Goal: Information Seeking & Learning: Learn about a topic

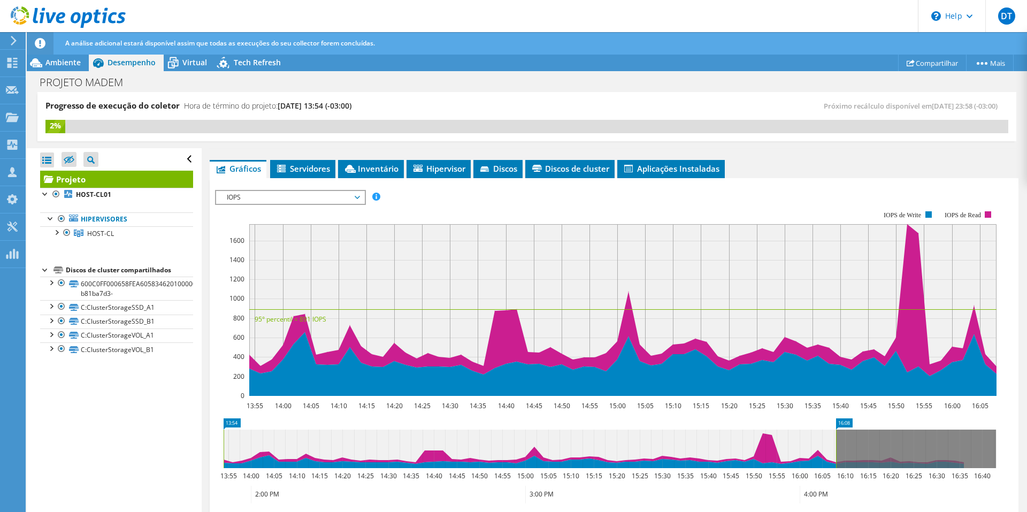
scroll to position [160, 0]
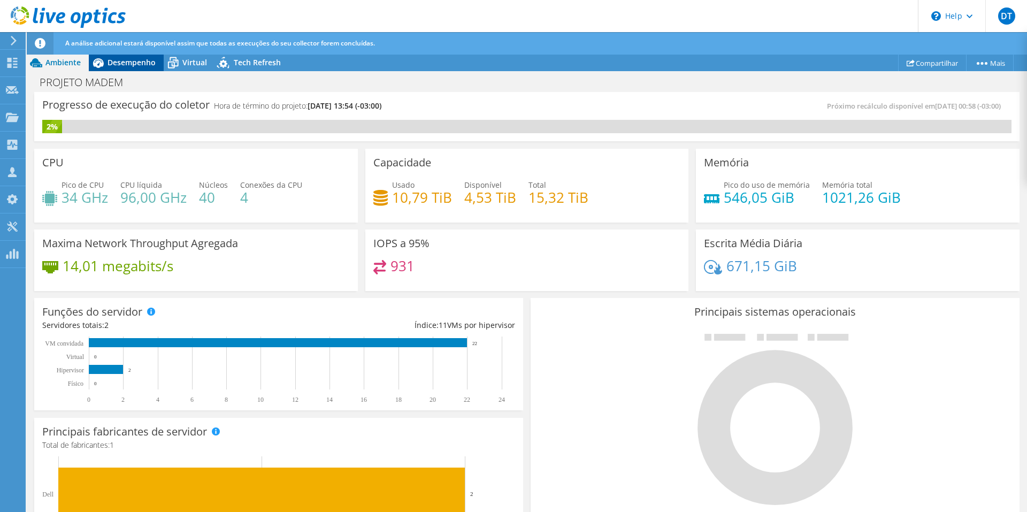
click at [137, 63] on span "Desempenho" at bounding box center [132, 62] width 48 height 10
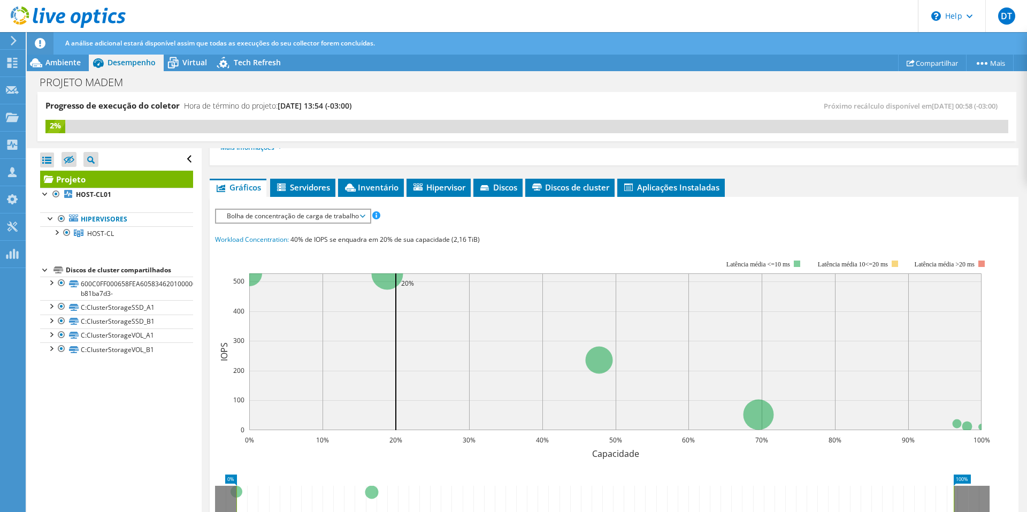
scroll to position [160, 0]
click at [309, 218] on span "Bolha de concentração de carga de trabalho" at bounding box center [292, 215] width 143 height 13
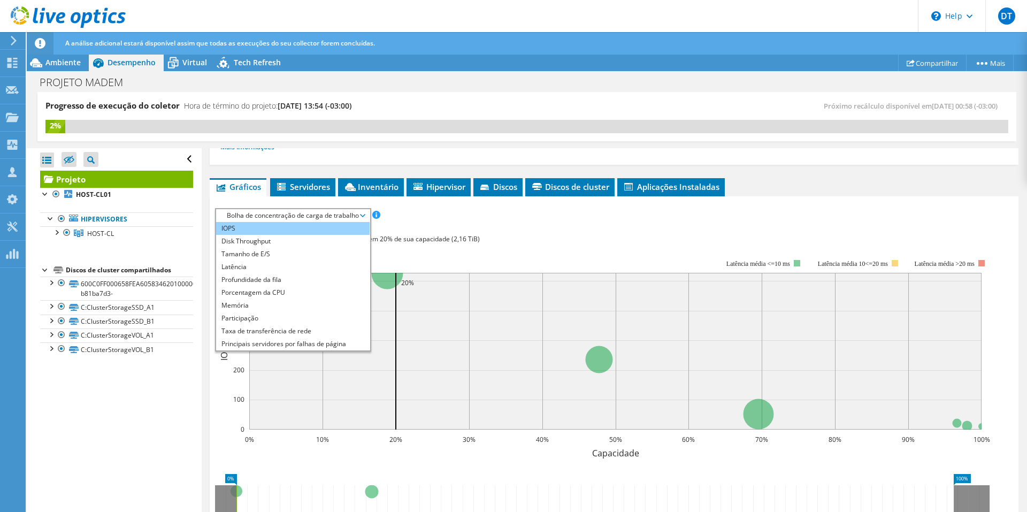
click at [253, 232] on li "IOPS" at bounding box center [293, 228] width 154 height 13
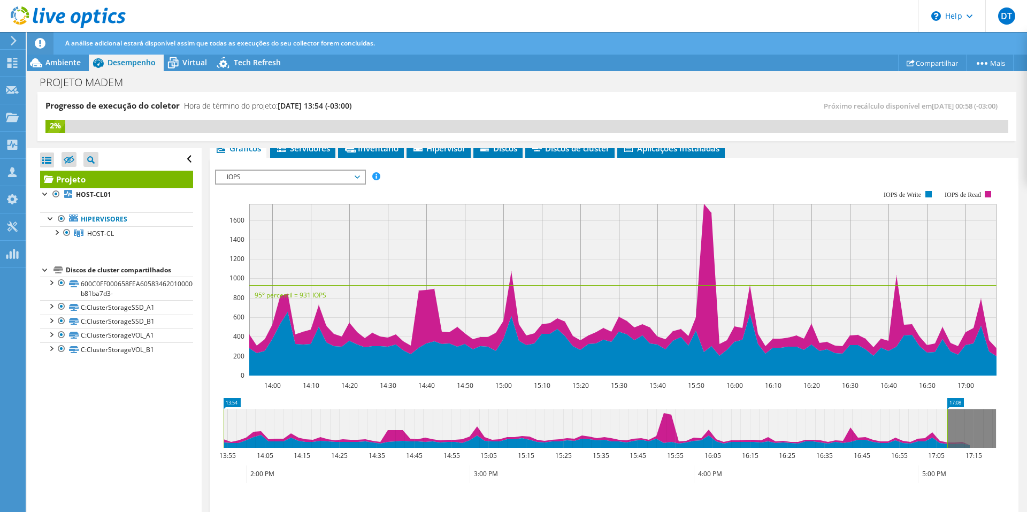
scroll to position [214, 0]
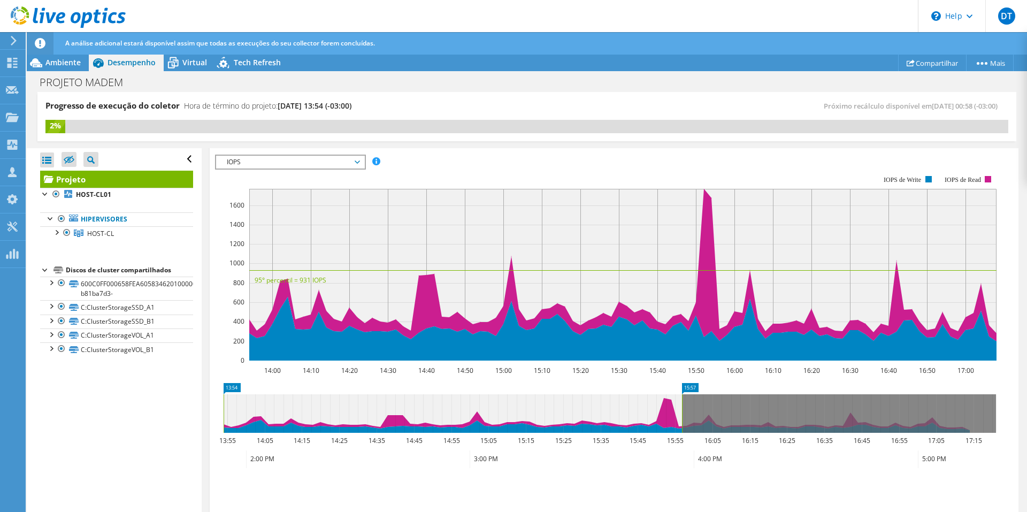
drag, startPoint x: 949, startPoint y: 408, endPoint x: 684, endPoint y: 440, distance: 267.2
click at [684, 440] on icon "13:54 15:57 13:55 14:05 14:15 14:25 14:35 14:45 14:55 15:05 15:15 15:25 15:35 1…" at bounding box center [609, 426] width 789 height 86
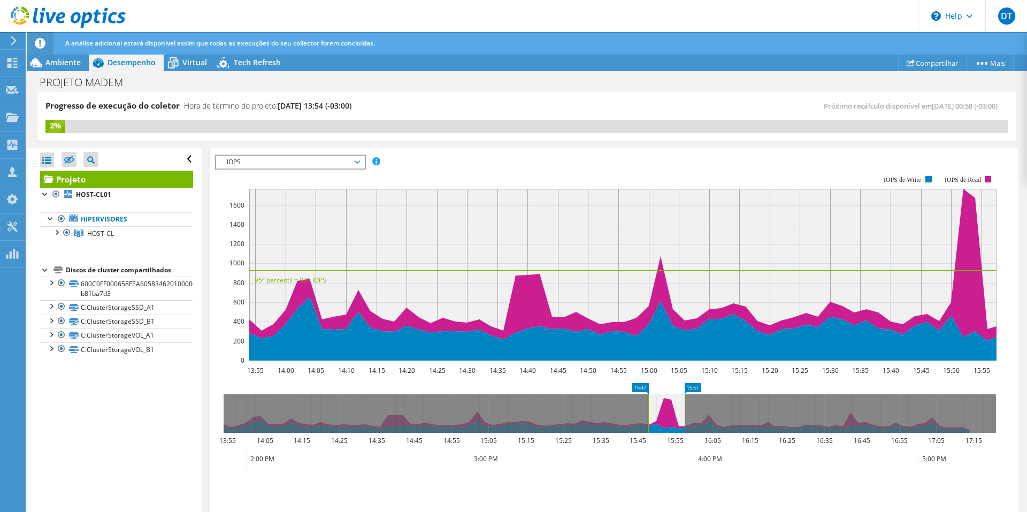
drag, startPoint x: 224, startPoint y: 412, endPoint x: 649, endPoint y: 412, distance: 424.7
click at [649, 412] on rect at bounding box center [648, 413] width 4 height 39
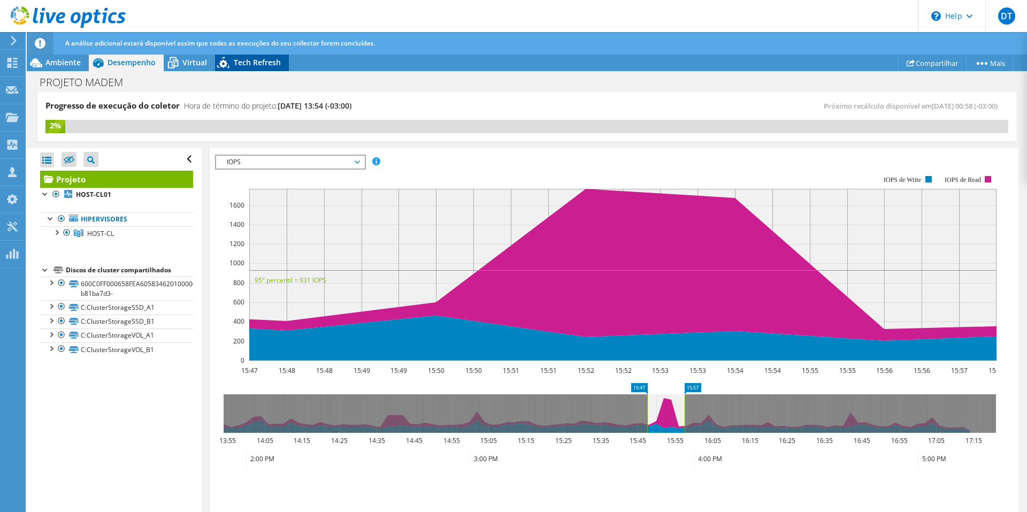
click at [253, 62] on span "Tech Refresh" at bounding box center [257, 62] width 47 height 10
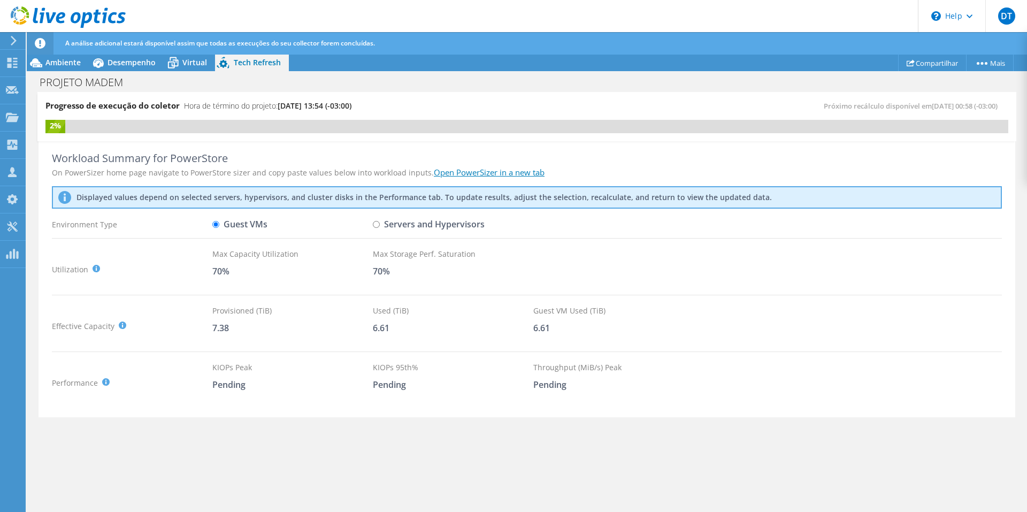
click at [377, 225] on input "Servers and Hypervisors" at bounding box center [376, 224] width 7 height 7
radio input "true"
click at [215, 226] on input "Guest VMs" at bounding box center [215, 224] width 7 height 7
radio input "true"
radio input "false"
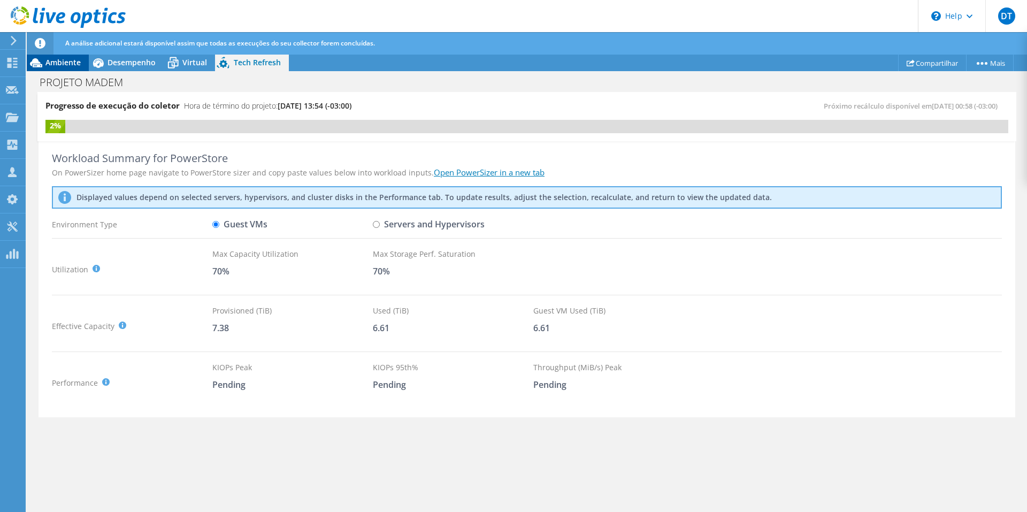
click at [62, 60] on span "Ambiente" at bounding box center [62, 62] width 35 height 10
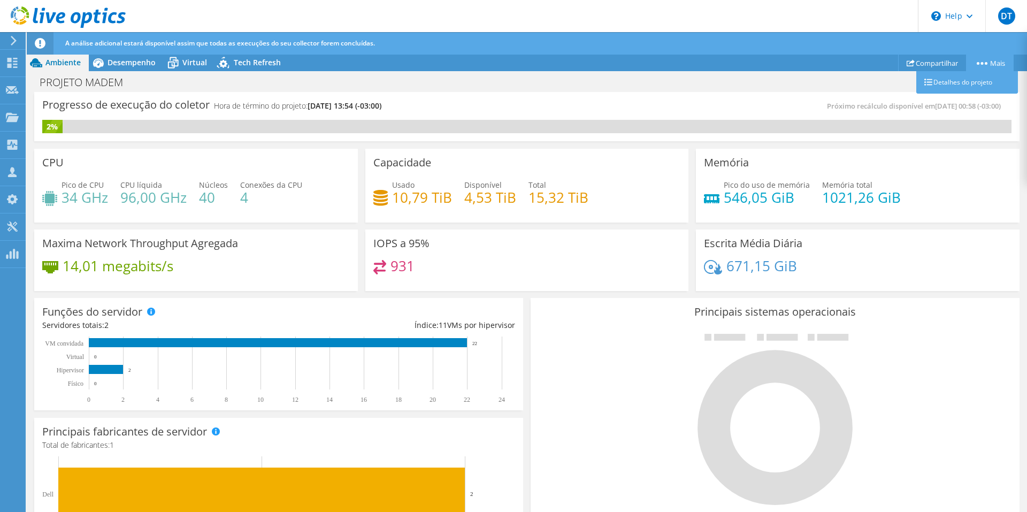
click at [985, 64] on circle at bounding box center [986, 63] width 3 height 3
click at [971, 80] on link "Detalhes do projeto" at bounding box center [967, 82] width 102 height 22
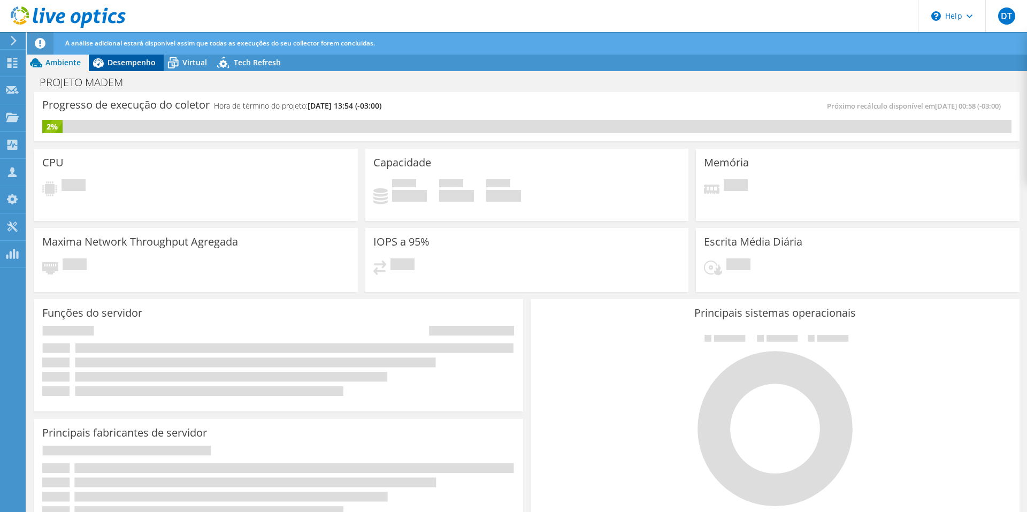
click at [137, 60] on span "Desempenho" at bounding box center [132, 62] width 48 height 10
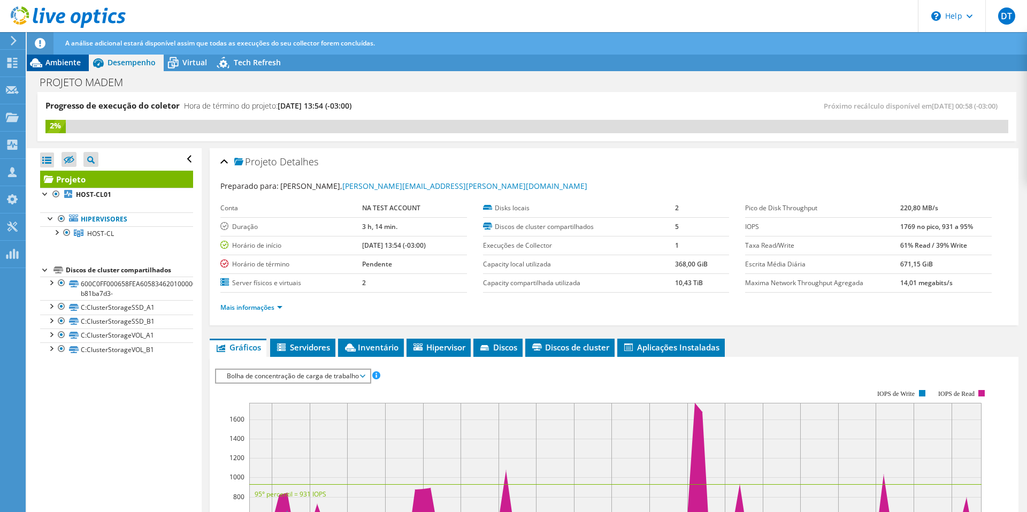
click at [64, 64] on span "Ambiente" at bounding box center [62, 62] width 35 height 10
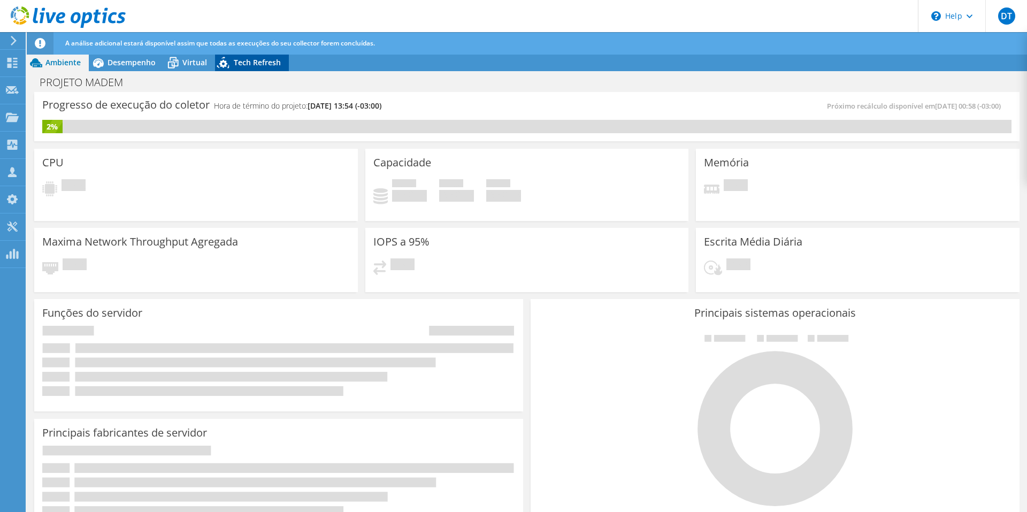
click at [243, 59] on span "Tech Refresh" at bounding box center [257, 62] width 47 height 10
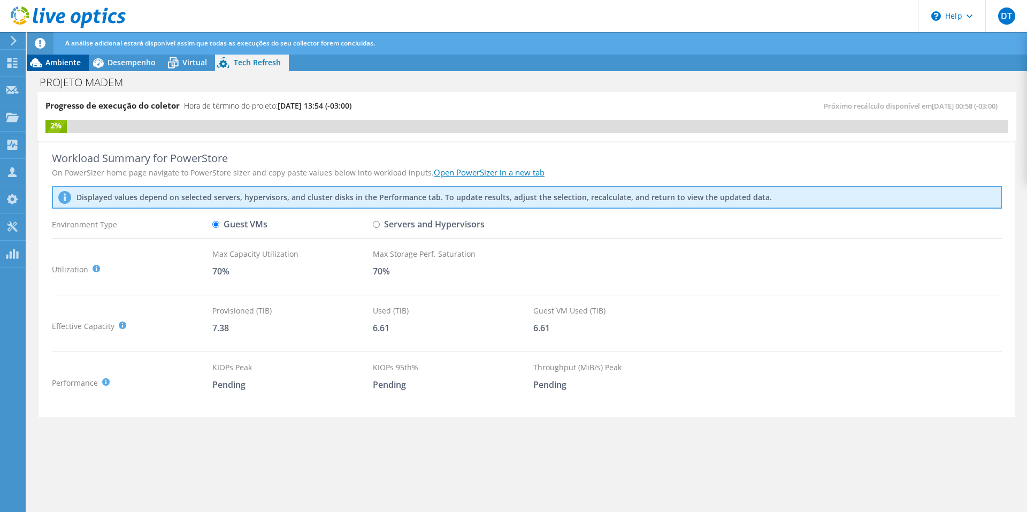
click at [48, 60] on span "Ambiente" at bounding box center [62, 62] width 35 height 10
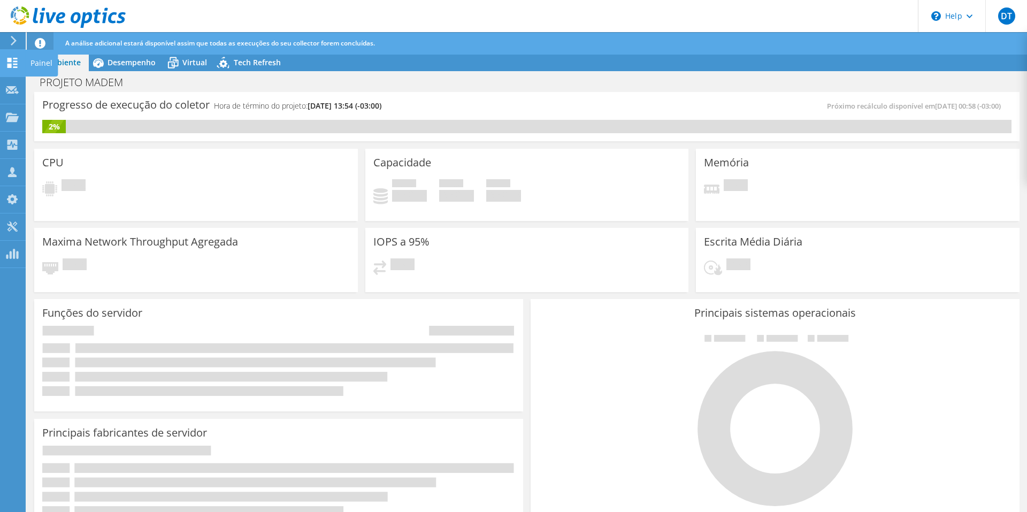
click at [10, 68] on div at bounding box center [12, 64] width 13 height 12
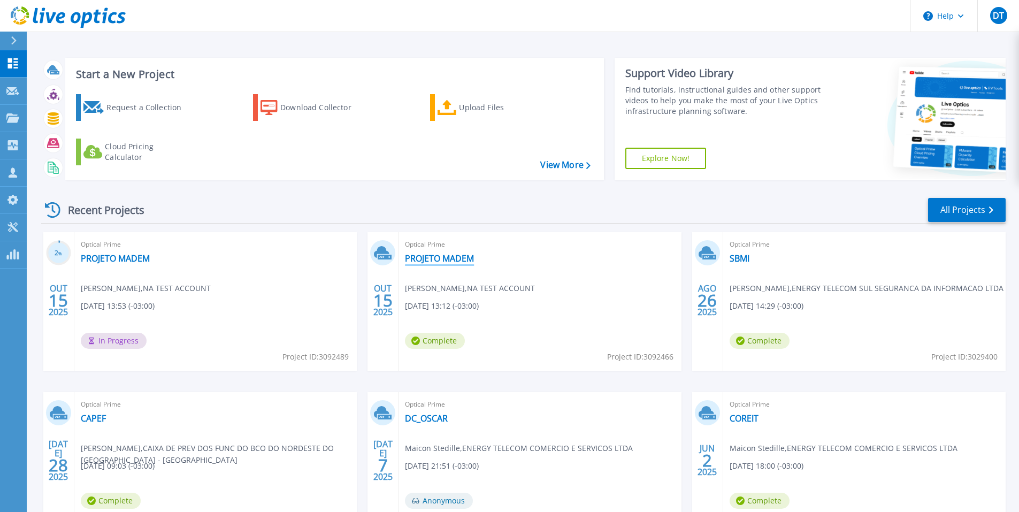
click at [431, 258] on link "PROJETO MADEM" at bounding box center [439, 258] width 69 height 11
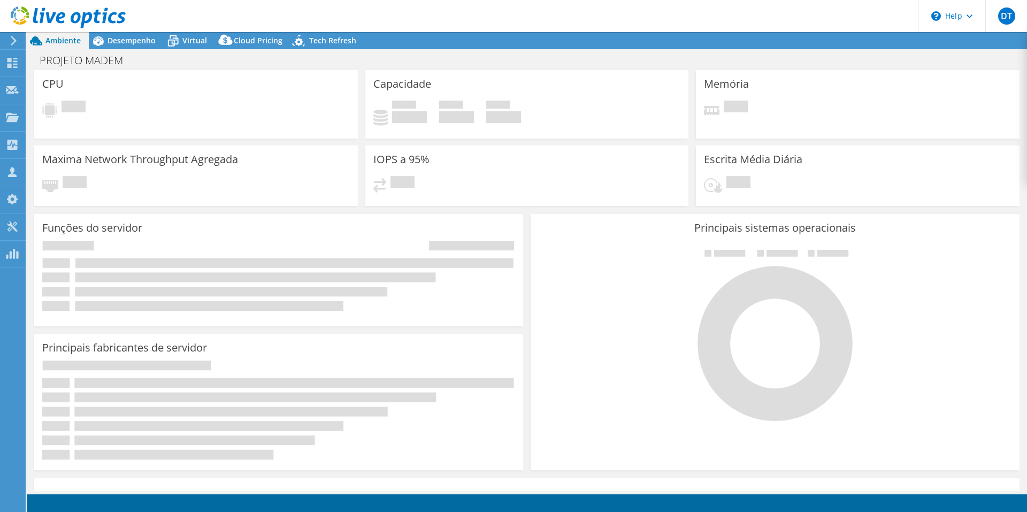
select select "USD"
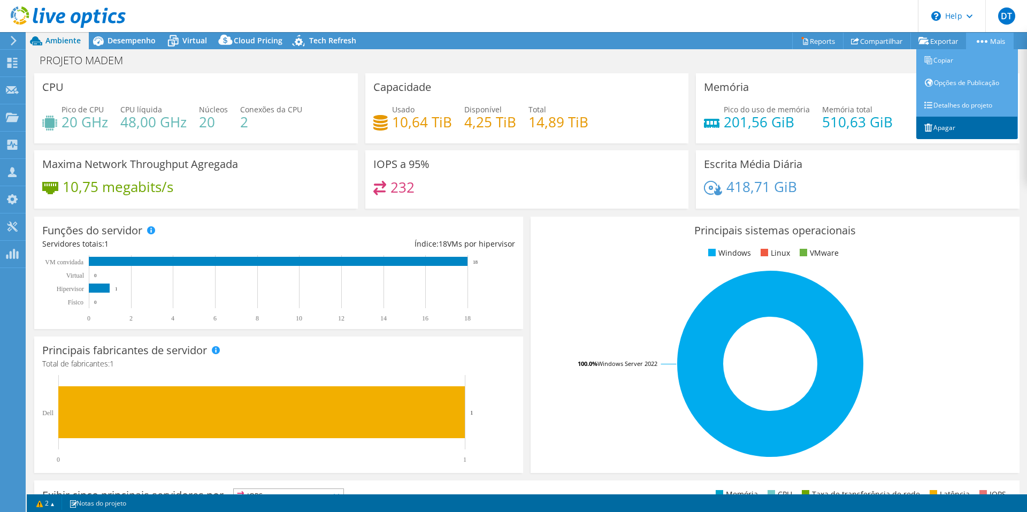
click at [938, 125] on link "Apagar" at bounding box center [967, 128] width 102 height 22
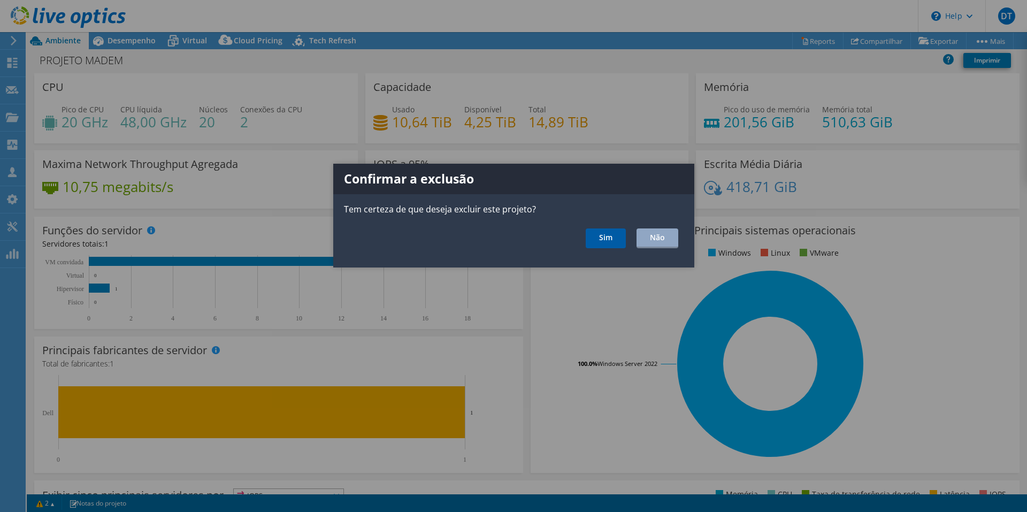
click at [610, 237] on link "Sim" at bounding box center [606, 238] width 40 height 20
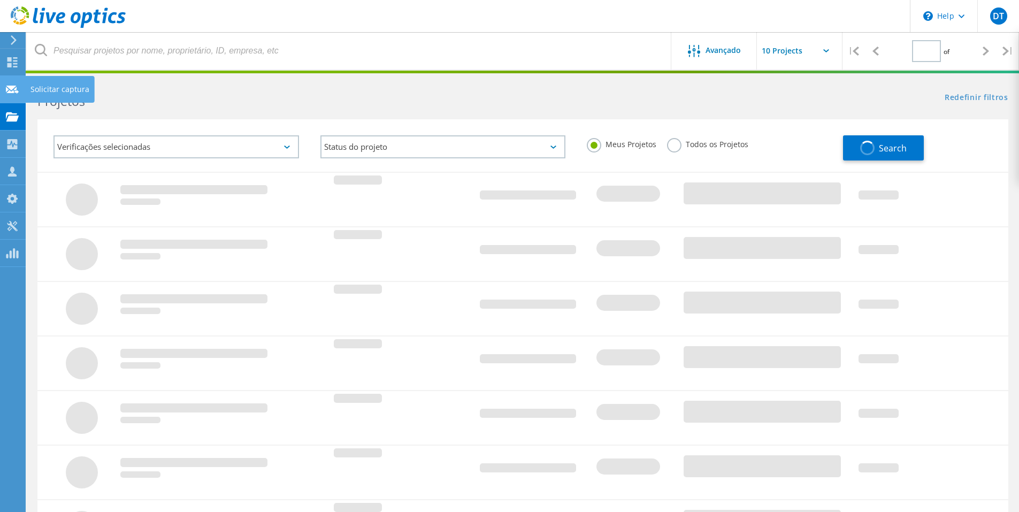
type input "1"
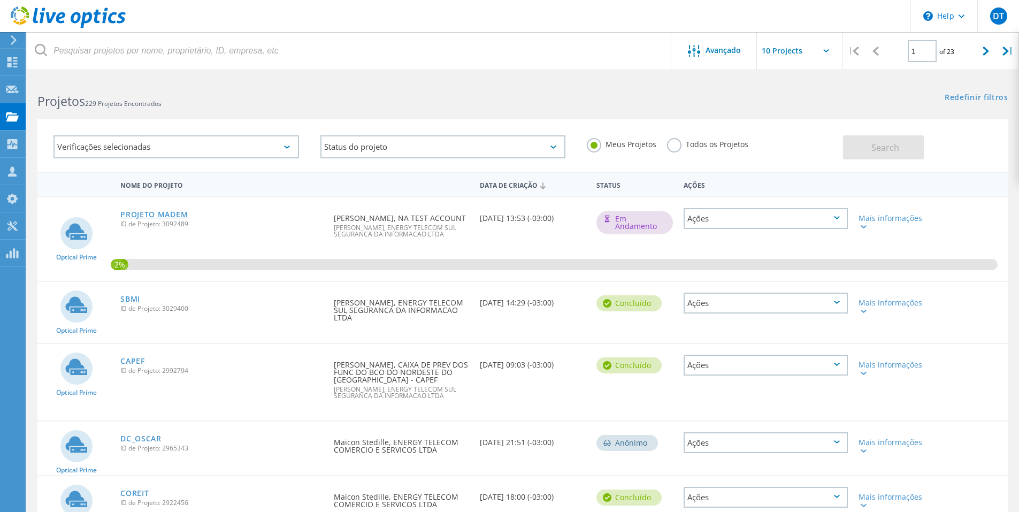
click at [151, 213] on link "PROJETO MADEM" at bounding box center [153, 214] width 67 height 7
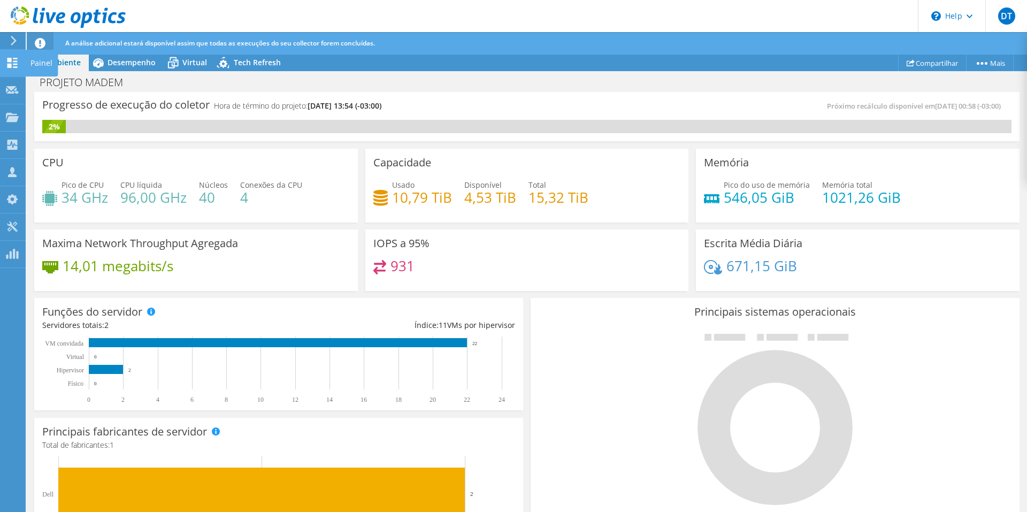
click at [12, 67] on icon at bounding box center [12, 63] width 13 height 10
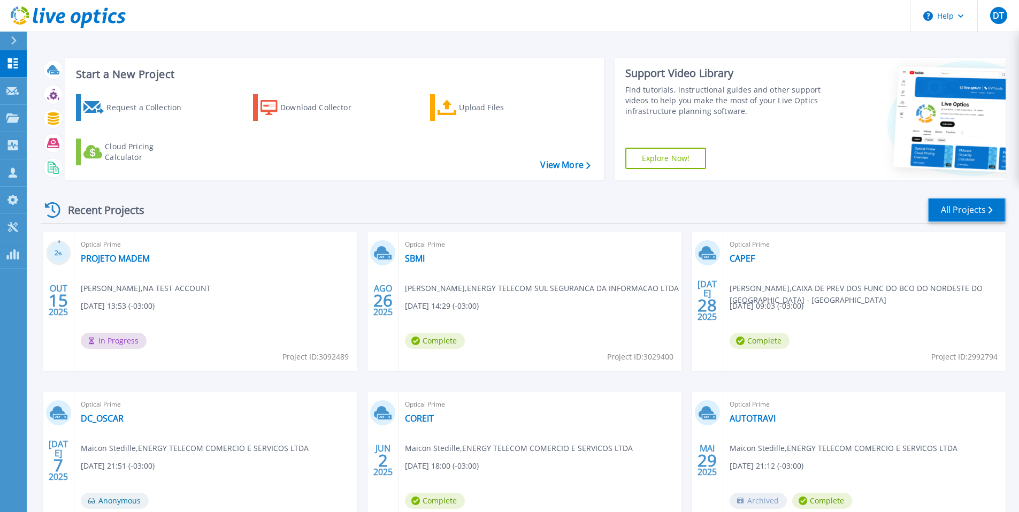
click at [967, 211] on link "All Projects" at bounding box center [967, 210] width 78 height 24
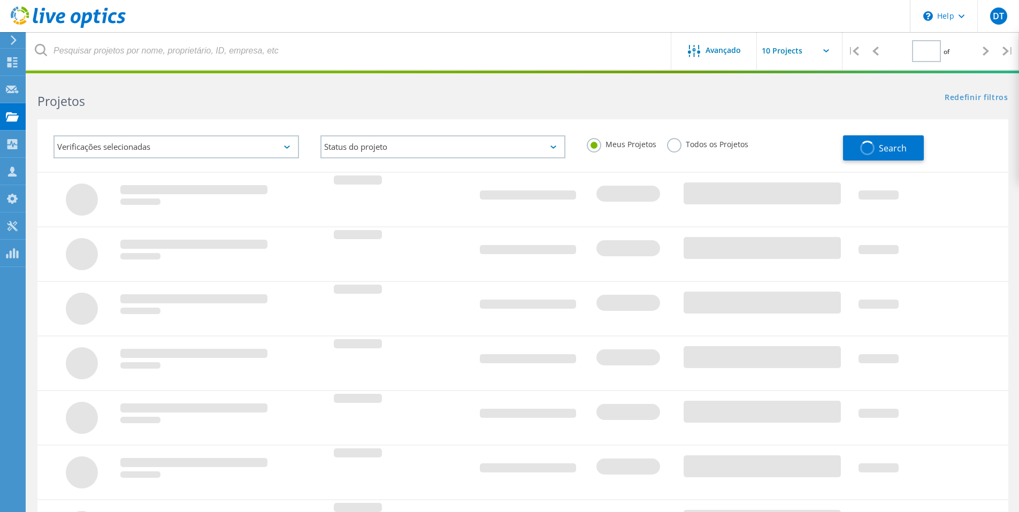
type input "1"
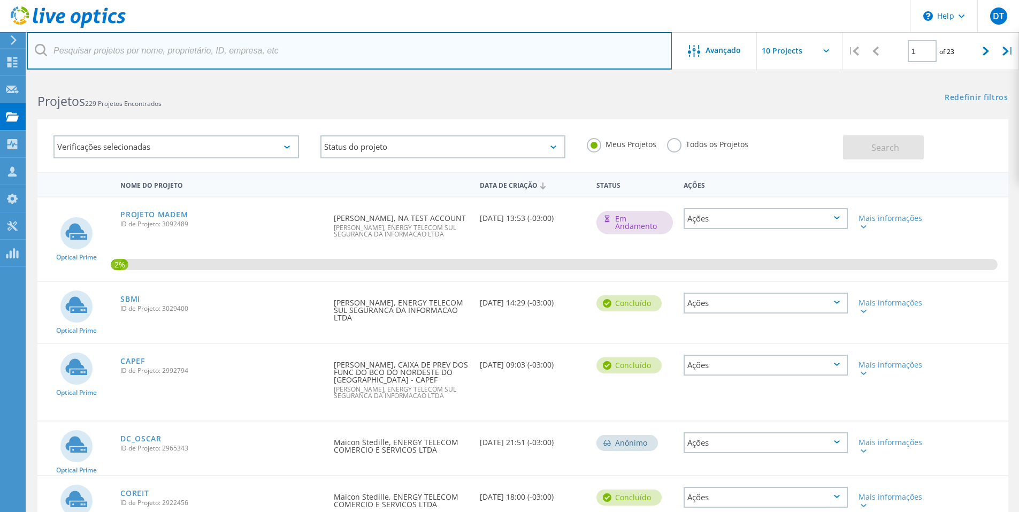
click at [193, 55] on input "text" at bounding box center [349, 50] width 645 height 37
type input "madem"
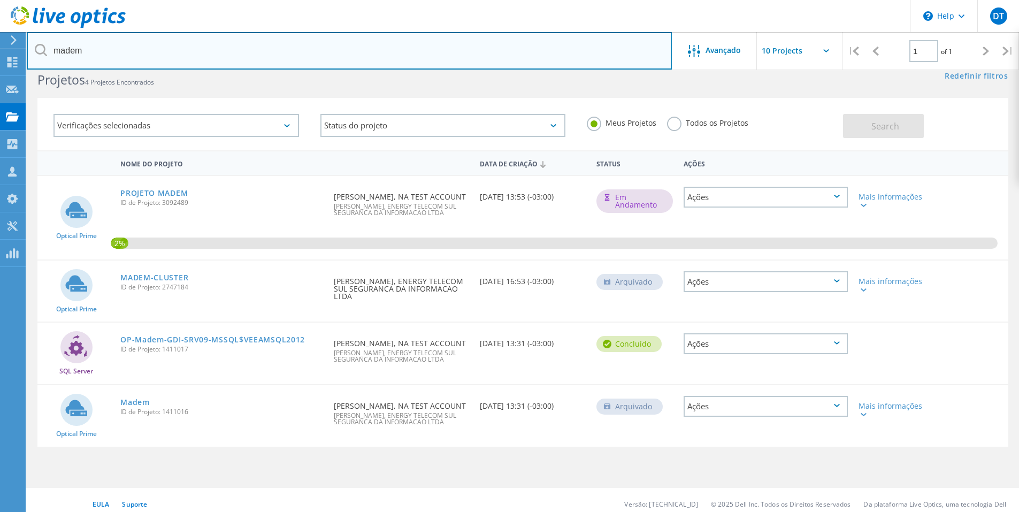
scroll to position [29, 0]
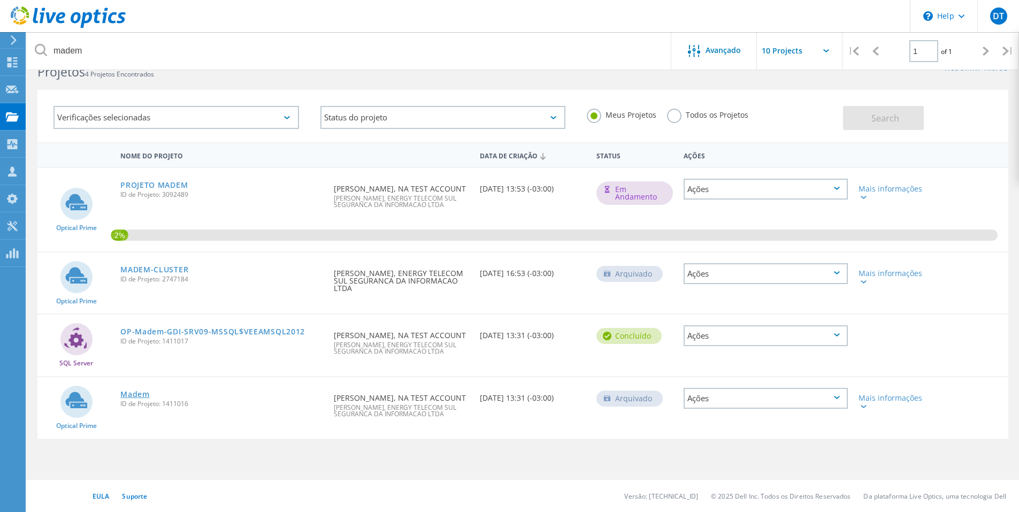
click at [136, 394] on link "Madem" at bounding box center [134, 393] width 29 height 7
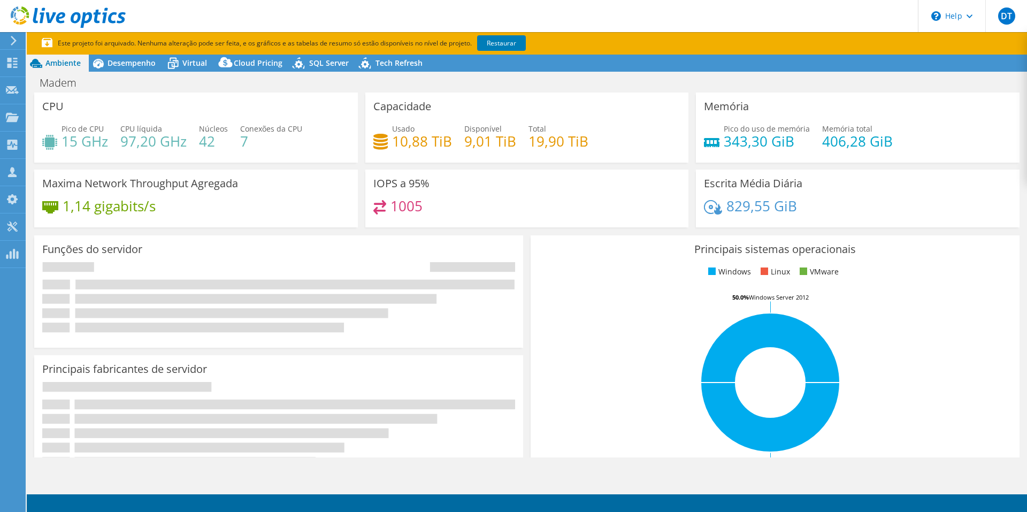
select select "USD"
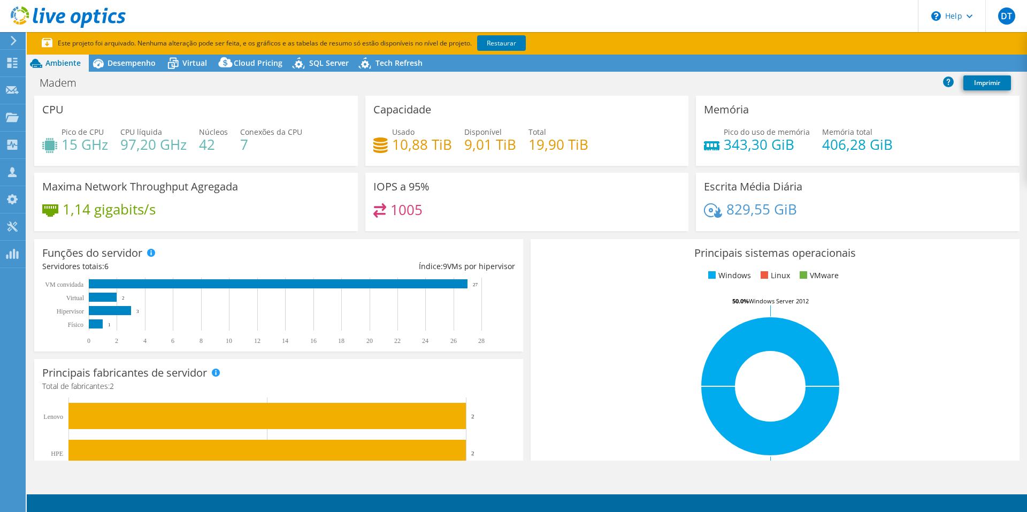
select select "SouthAmerica"
click at [393, 64] on span "Tech Refresh" at bounding box center [398, 63] width 47 height 10
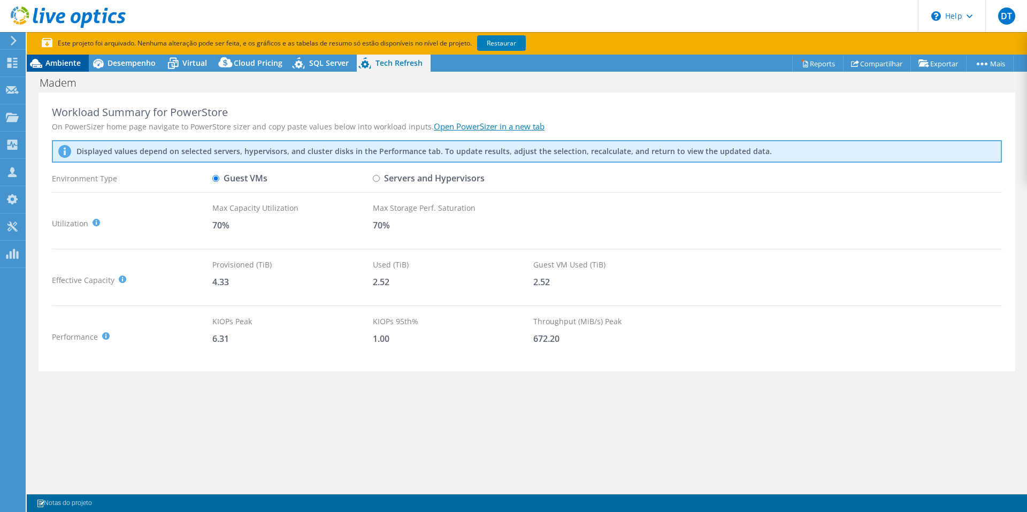
click at [62, 62] on span "Ambiente" at bounding box center [62, 63] width 35 height 10
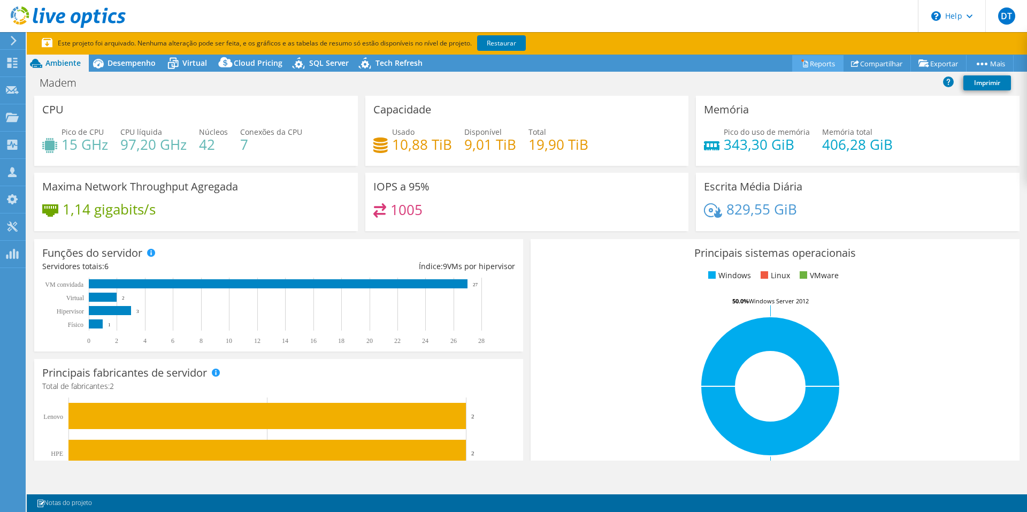
click at [807, 62] on link "Reports" at bounding box center [817, 63] width 51 height 17
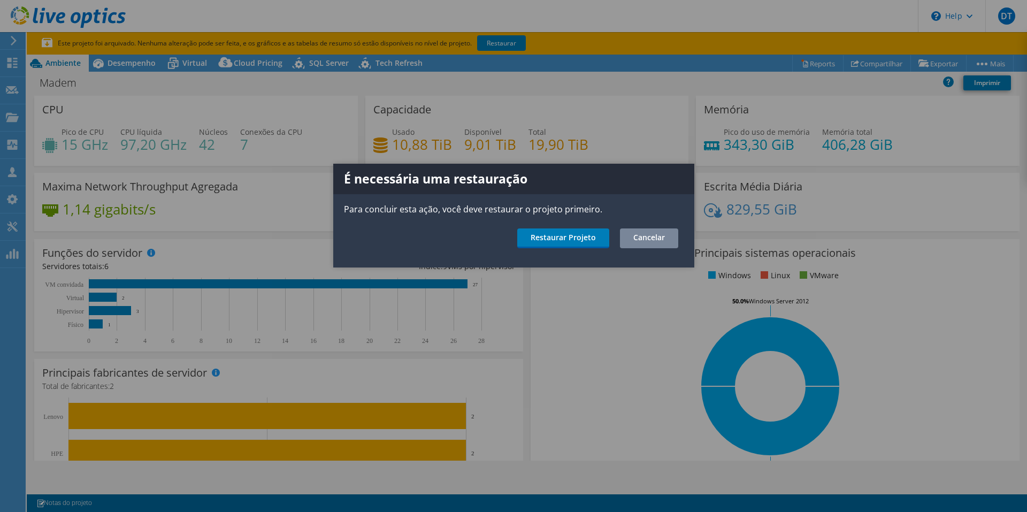
click at [660, 241] on link "Cancelar" at bounding box center [649, 238] width 58 height 20
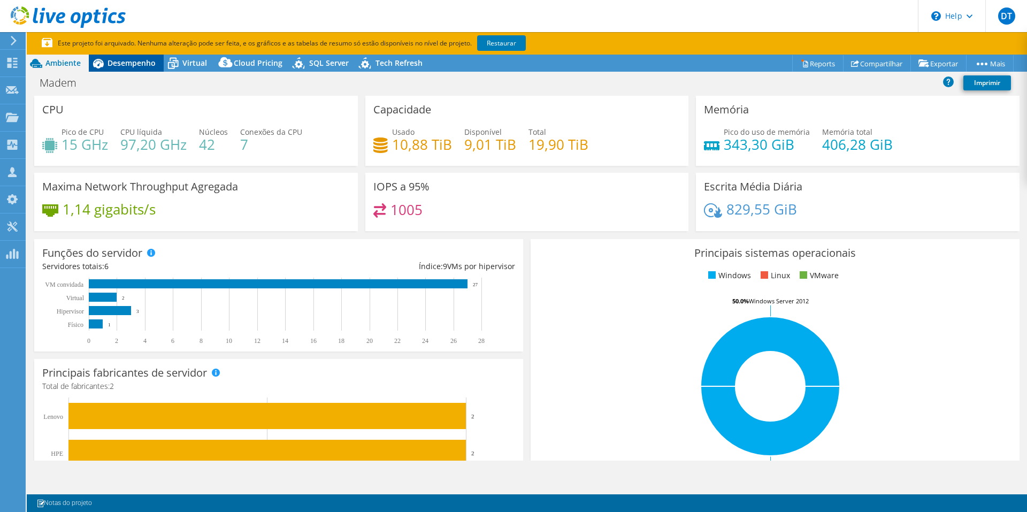
click at [124, 60] on span "Desempenho" at bounding box center [132, 63] width 48 height 10
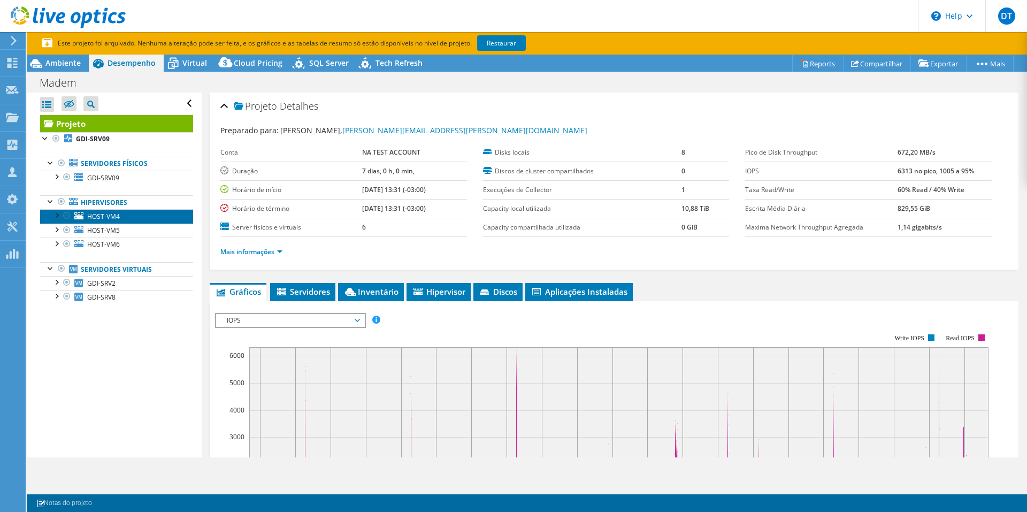
click at [113, 216] on span "HOST-VM4" at bounding box center [103, 216] width 33 height 9
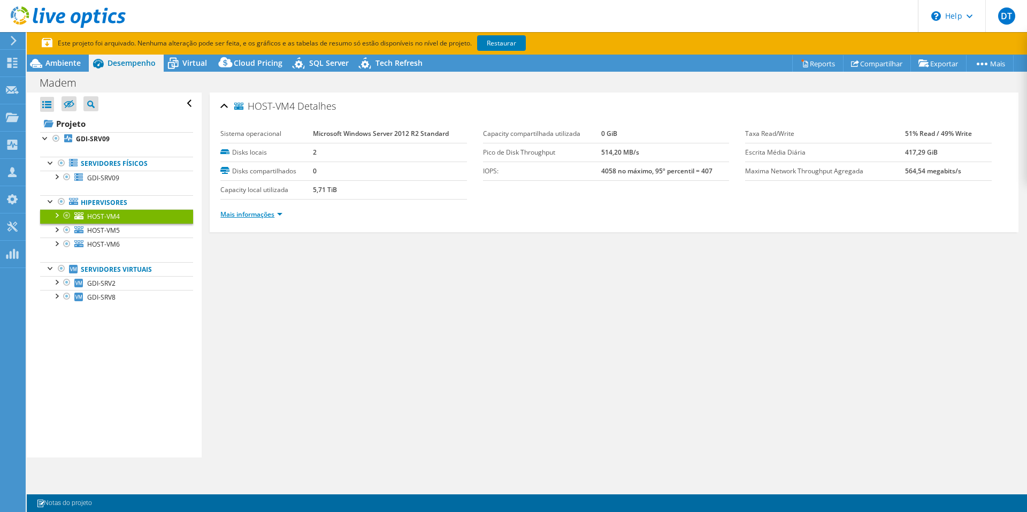
click at [279, 217] on link "Mais informações" at bounding box center [251, 214] width 62 height 9
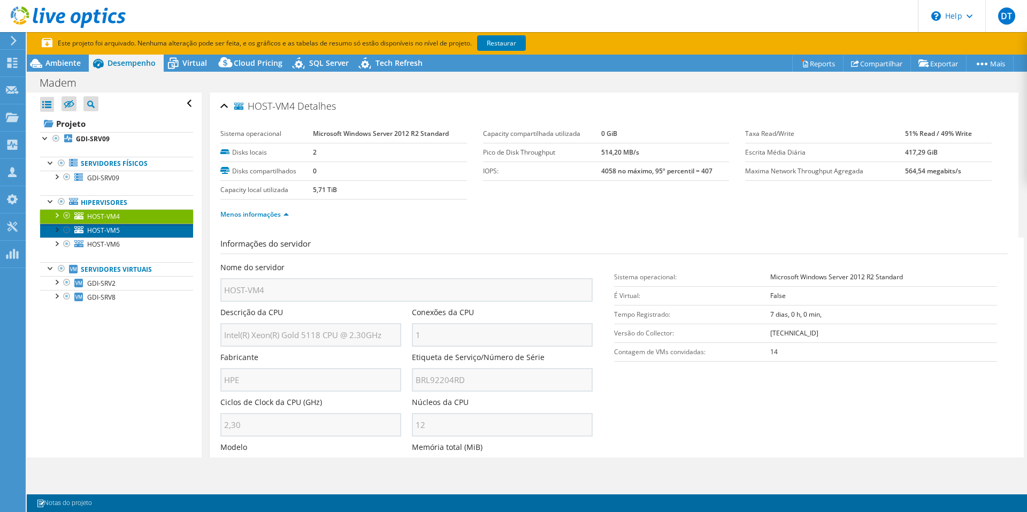
click at [113, 232] on span "HOST-VM5" at bounding box center [103, 230] width 33 height 9
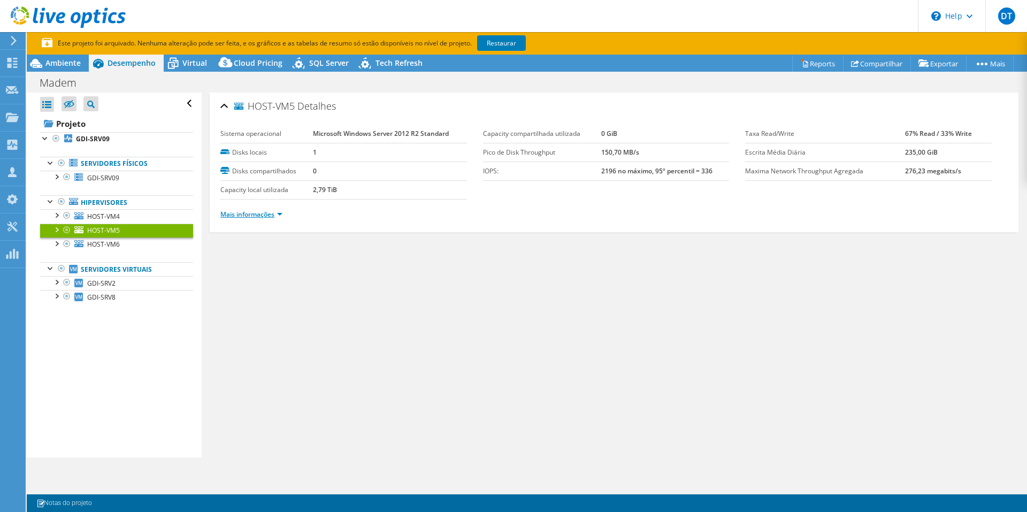
click at [279, 215] on link "Mais informações" at bounding box center [251, 214] width 62 height 9
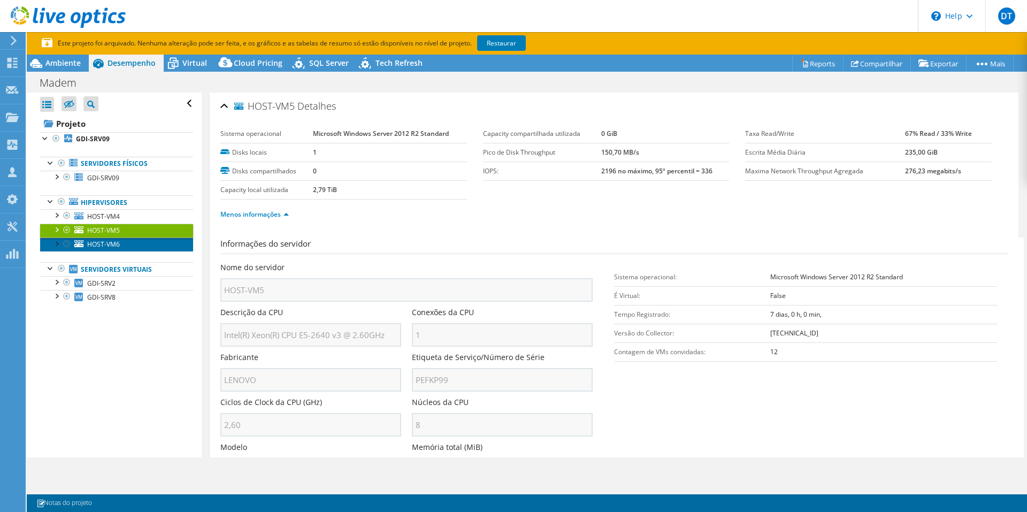
click at [113, 242] on span "HOST-VM6" at bounding box center [103, 244] width 33 height 9
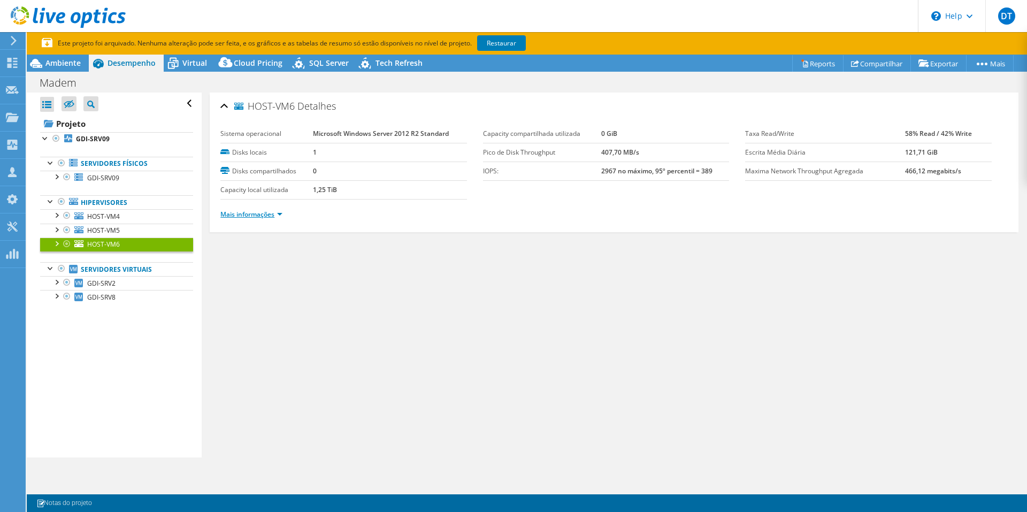
click at [279, 217] on link "Mais informações" at bounding box center [251, 214] width 62 height 9
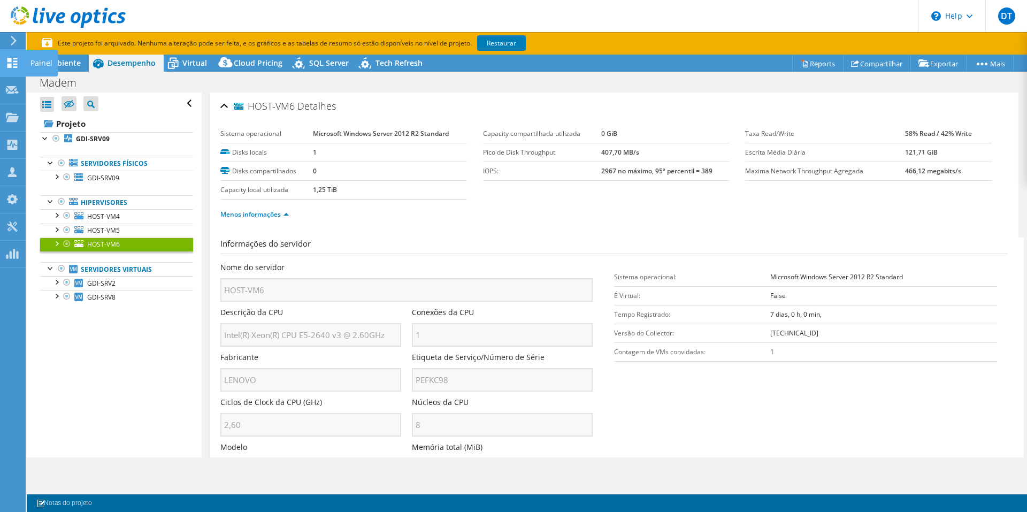
click at [12, 64] on icon at bounding box center [12, 63] width 13 height 10
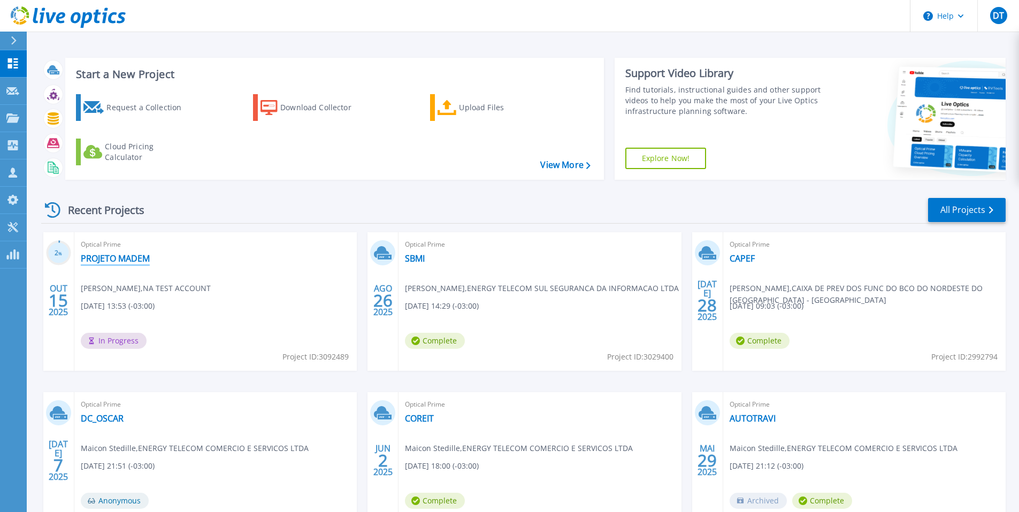
click at [121, 258] on link "PROJETO MADEM" at bounding box center [115, 258] width 69 height 11
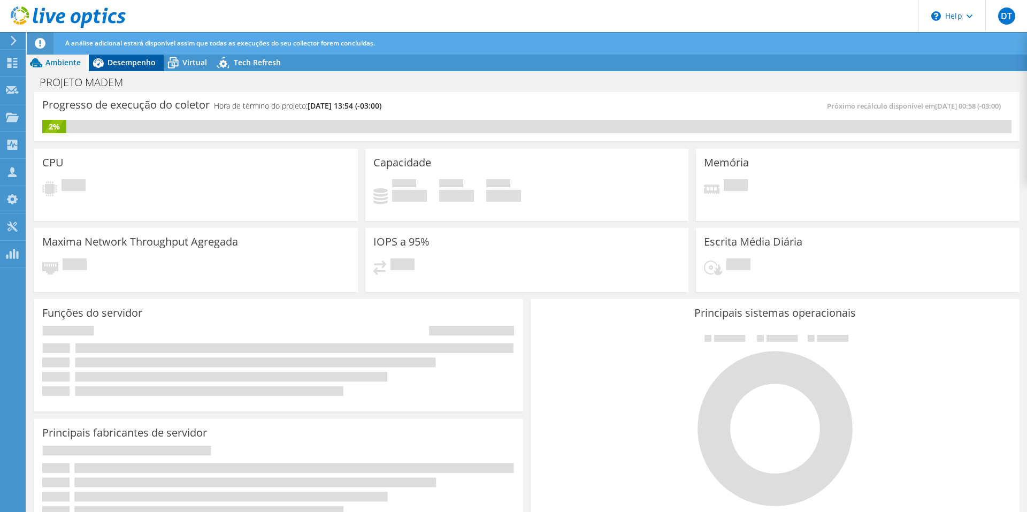
click at [133, 59] on span "Desempenho" at bounding box center [132, 62] width 48 height 10
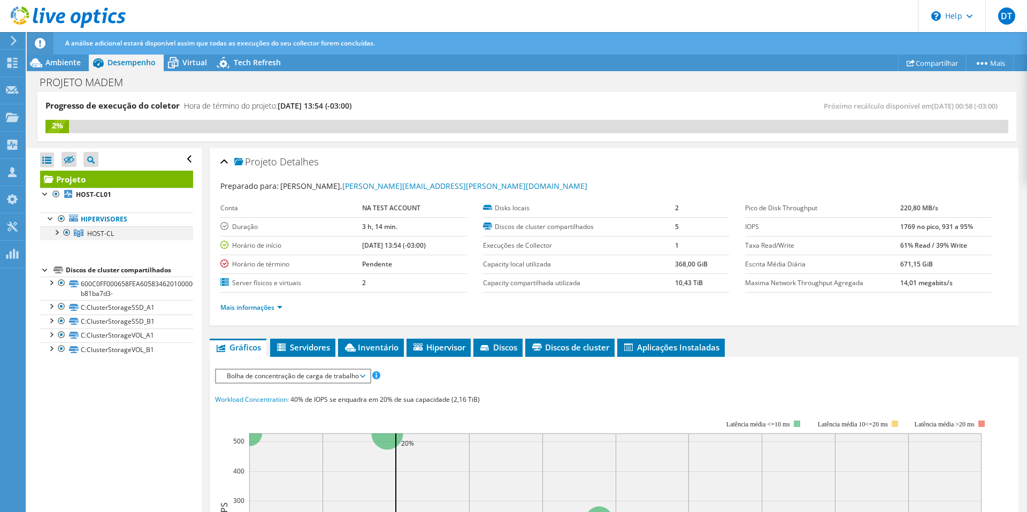
click at [59, 233] on div at bounding box center [56, 231] width 11 height 11
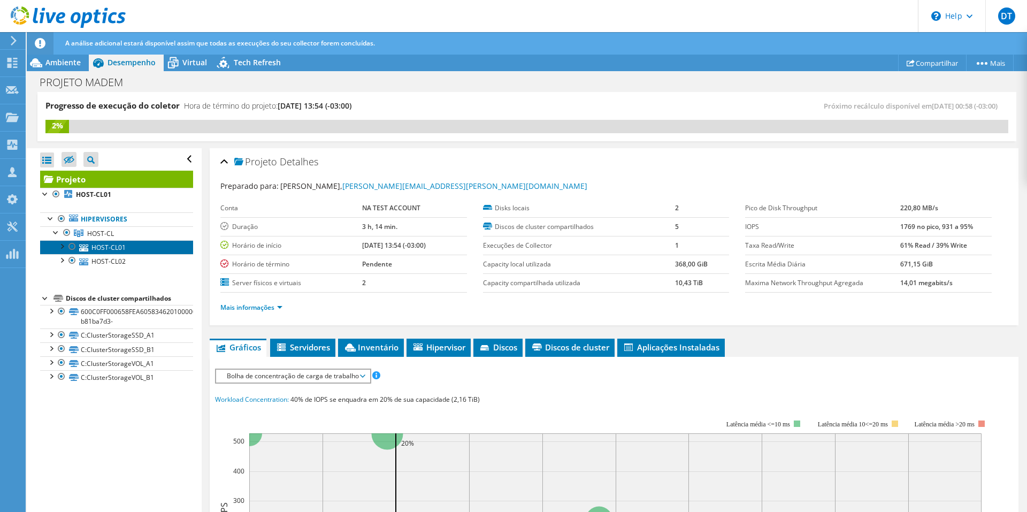
click at [114, 249] on link "HOST-CL01" at bounding box center [116, 247] width 153 height 14
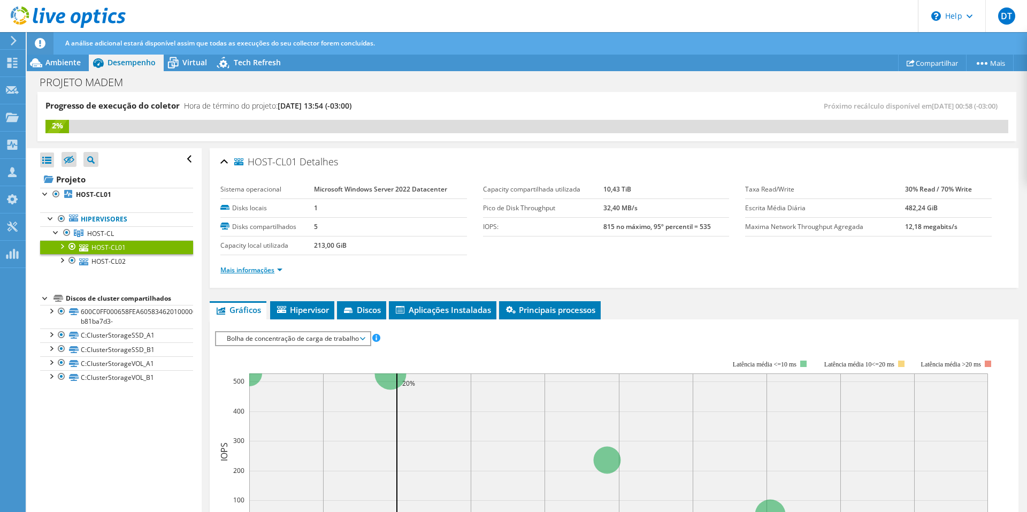
click at [278, 269] on link "Mais informações" at bounding box center [251, 269] width 62 height 9
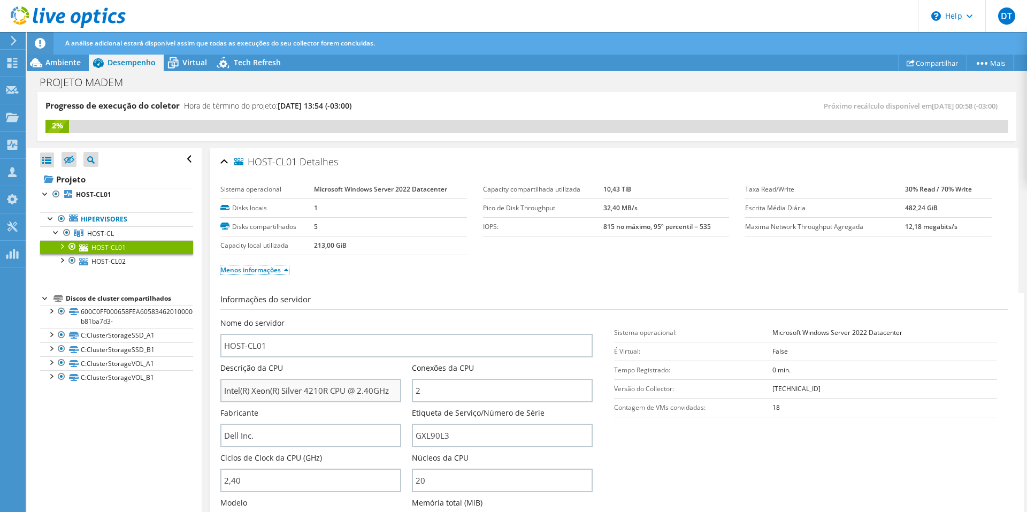
scroll to position [53, 0]
